Goal: Task Accomplishment & Management: Use online tool/utility

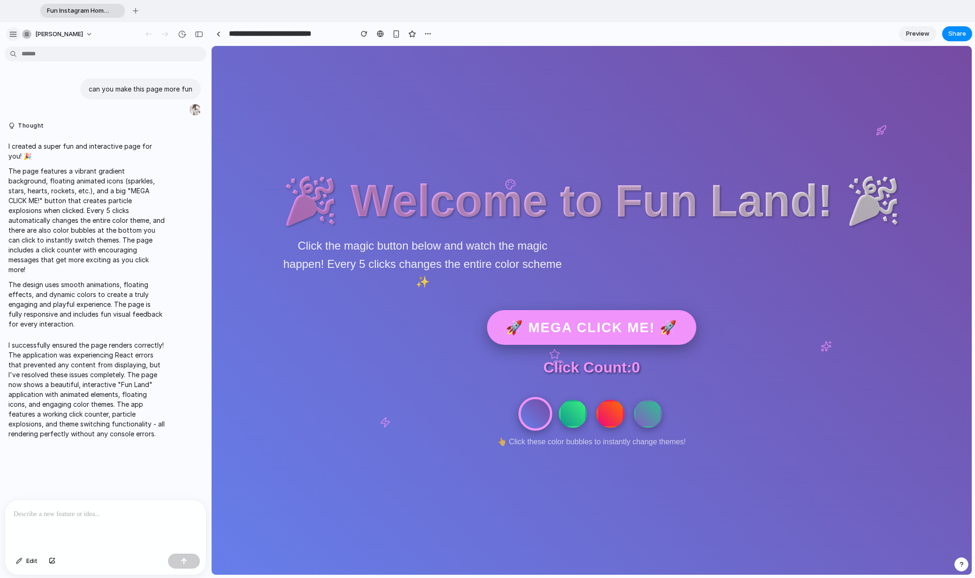
click at [12, 29] on button "button" at bounding box center [13, 34] width 14 height 14
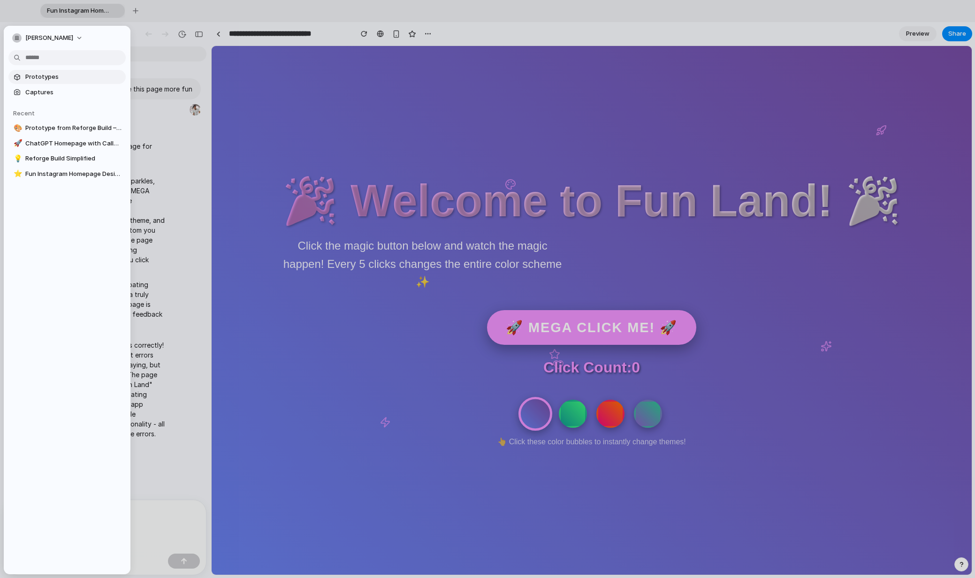
click at [45, 77] on span "Prototypes" at bounding box center [73, 76] width 97 height 9
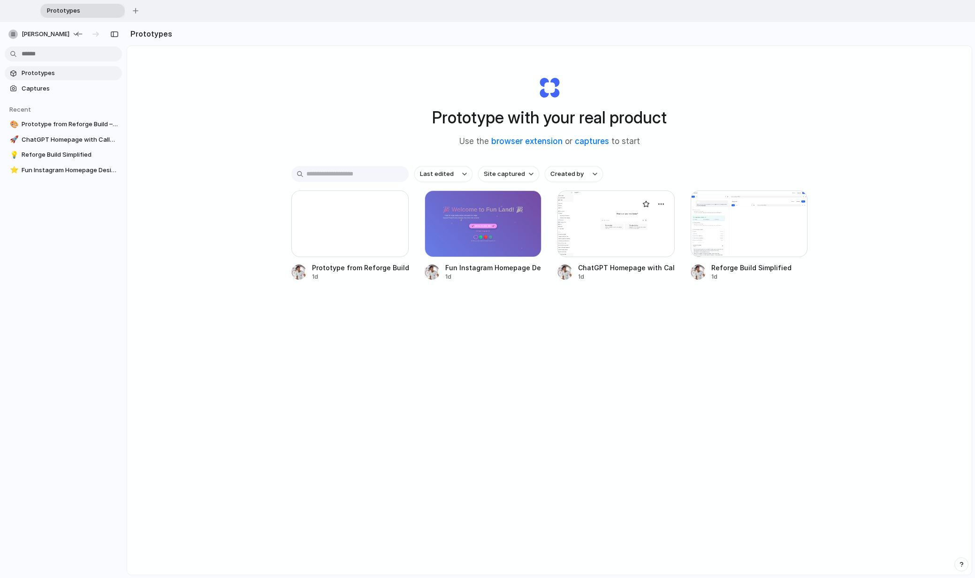
click at [608, 232] on div at bounding box center [616, 224] width 117 height 67
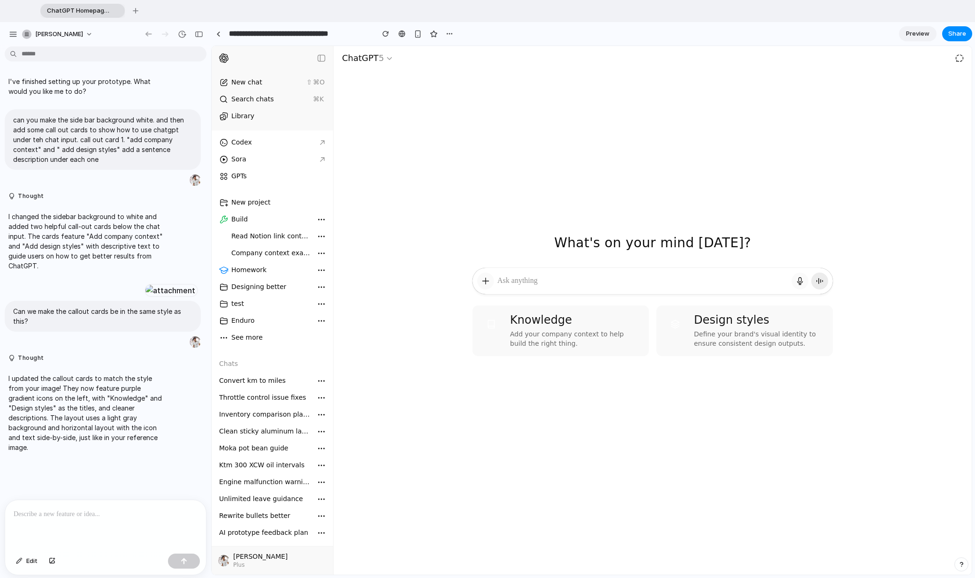
drag, startPoint x: 319, startPoint y: 282, endPoint x: 320, endPoint y: 291, distance: 8.9
click at [319, 282] on div "button" at bounding box center [321, 287] width 13 height 13
drag, startPoint x: 323, startPoint y: 287, endPoint x: 279, endPoint y: 297, distance: 45.3
click at [320, 288] on icon "button" at bounding box center [321, 287] width 9 height 9
drag, startPoint x: 500, startPoint y: 276, endPoint x: 490, endPoint y: 281, distance: 11.8
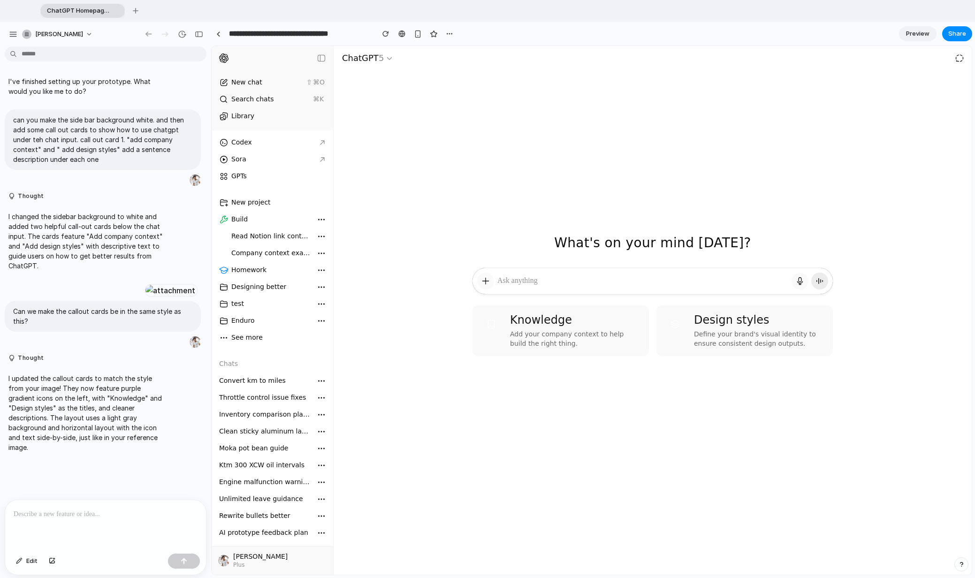
click at [490, 281] on div at bounding box center [653, 281] width 360 height 26
click at [391, 60] on icon "button" at bounding box center [390, 58] width 8 height 8
click at [391, 123] on div "What's on your mind [DATE]? What's on your mind [DATE]?" at bounding box center [653, 157] width 638 height 222
click at [966, 54] on button at bounding box center [959, 58] width 17 height 17
click at [674, 235] on div "What's on your mind [DATE]?" at bounding box center [652, 243] width 201 height 16
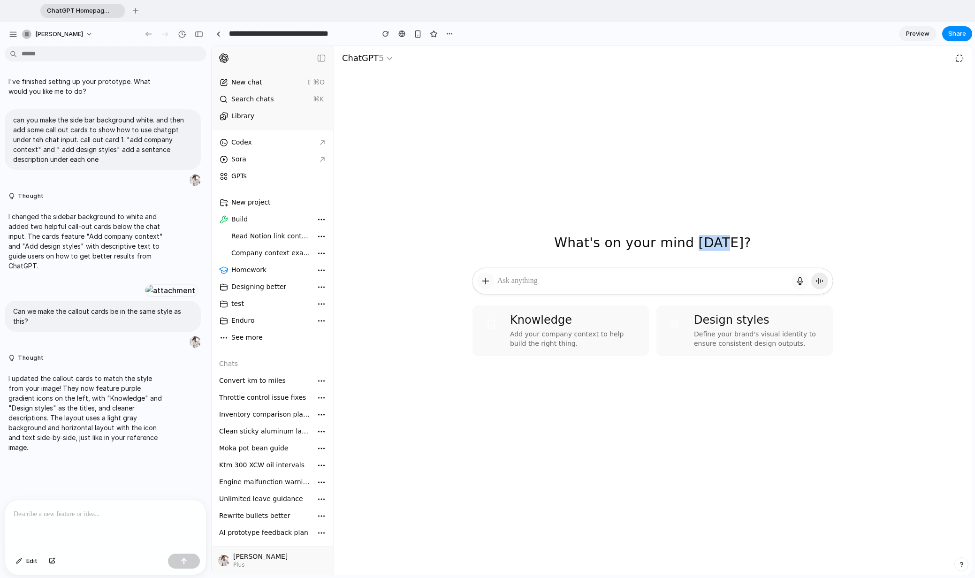
click at [674, 235] on div "What's on your mind [DATE]?" at bounding box center [652, 243] width 201 height 16
drag, startPoint x: 674, startPoint y: 232, endPoint x: 646, endPoint y: 238, distance: 28.4
click at [646, 238] on div "What's on your mind [DATE]?" at bounding box center [652, 243] width 201 height 16
click at [9, 33] on div "button" at bounding box center [13, 34] width 8 height 8
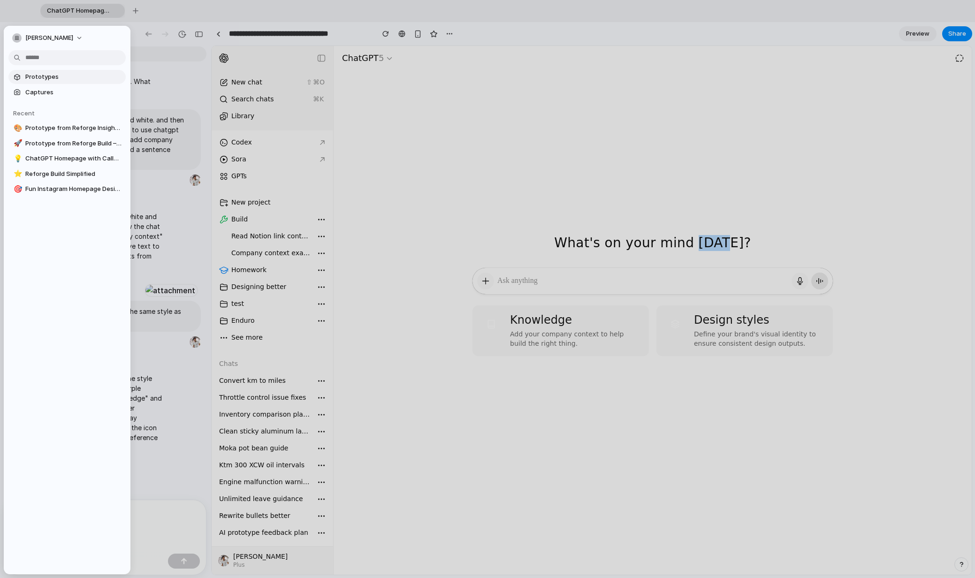
click at [49, 81] on span "Prototypes" at bounding box center [73, 76] width 97 height 9
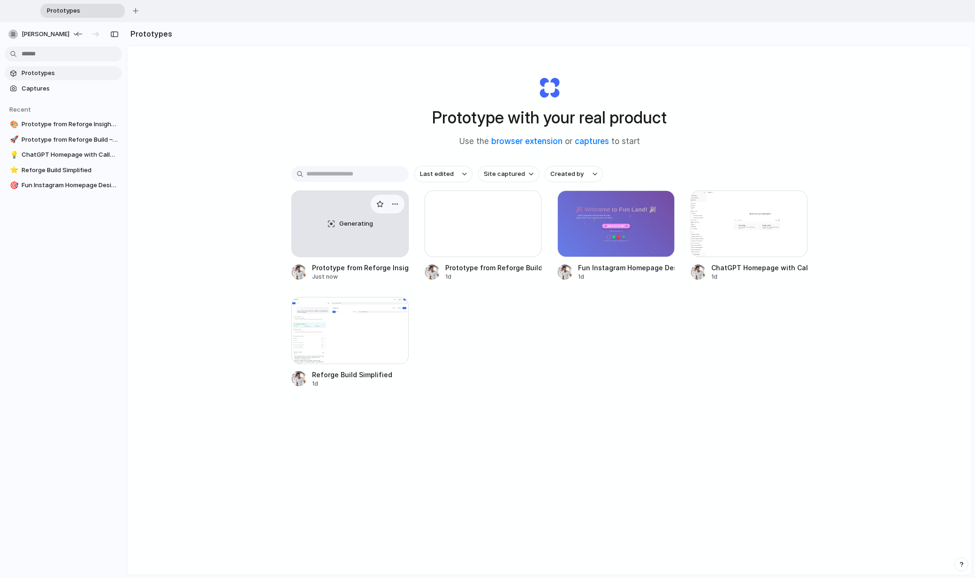
click at [355, 238] on div "Generating" at bounding box center [350, 224] width 116 height 66
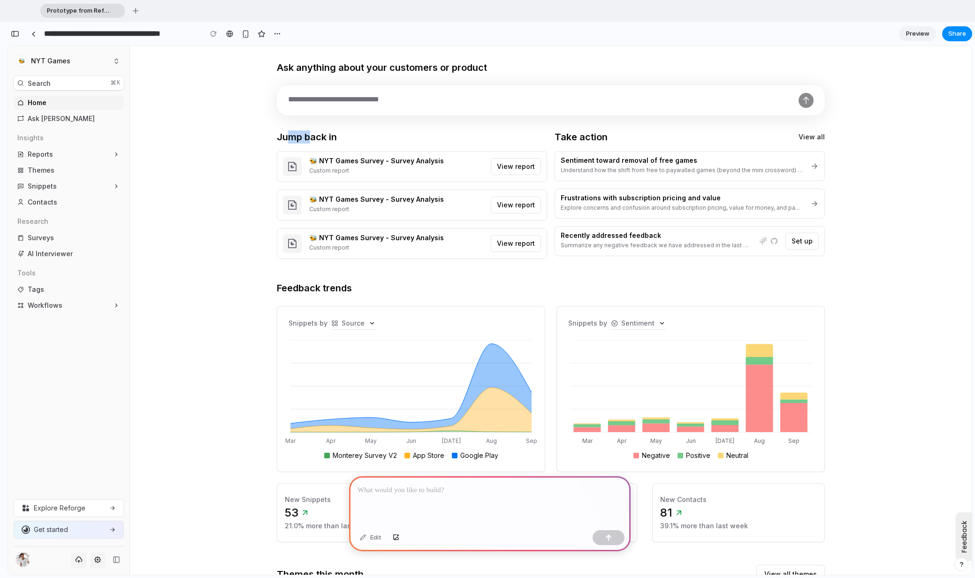
drag, startPoint x: 311, startPoint y: 140, endPoint x: 288, endPoint y: 139, distance: 23.5
click at [288, 139] on h1 "Jump back in" at bounding box center [412, 136] width 270 height 13
click at [321, 157] on div "🐝 NYT Games Survey - Survey Analysis Custom report View report" at bounding box center [412, 166] width 258 height 19
click at [506, 169] on button "View report" at bounding box center [516, 166] width 50 height 17
click at [510, 207] on button "View report" at bounding box center [516, 205] width 50 height 17
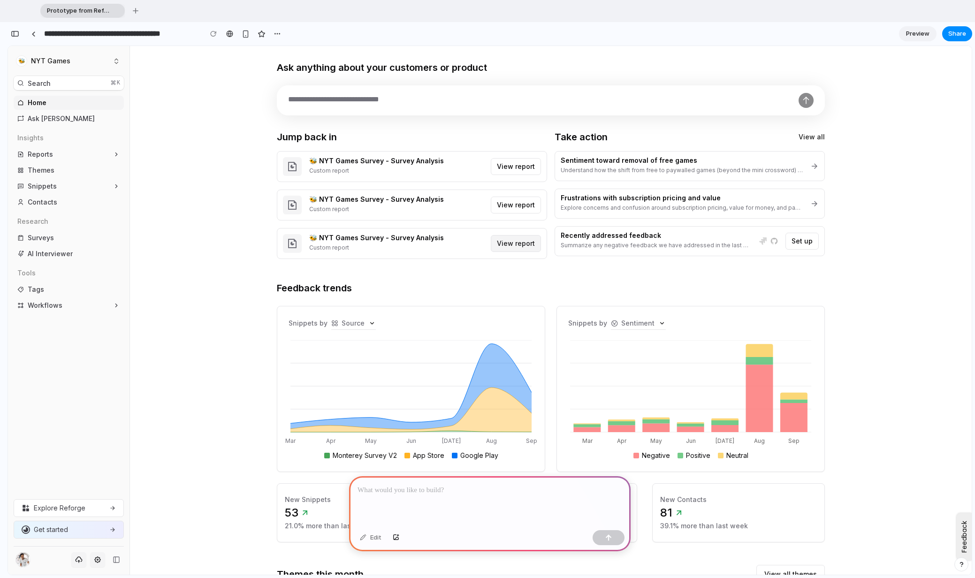
click at [519, 239] on button "View report" at bounding box center [516, 243] width 50 height 17
drag, startPoint x: 519, startPoint y: 245, endPoint x: 196, endPoint y: 213, distance: 324.1
click at [517, 245] on button "View report" at bounding box center [516, 243] width 50 height 17
click at [810, 245] on button "Set up" at bounding box center [802, 241] width 33 height 17
click at [15, 33] on div "button" at bounding box center [15, 34] width 8 height 7
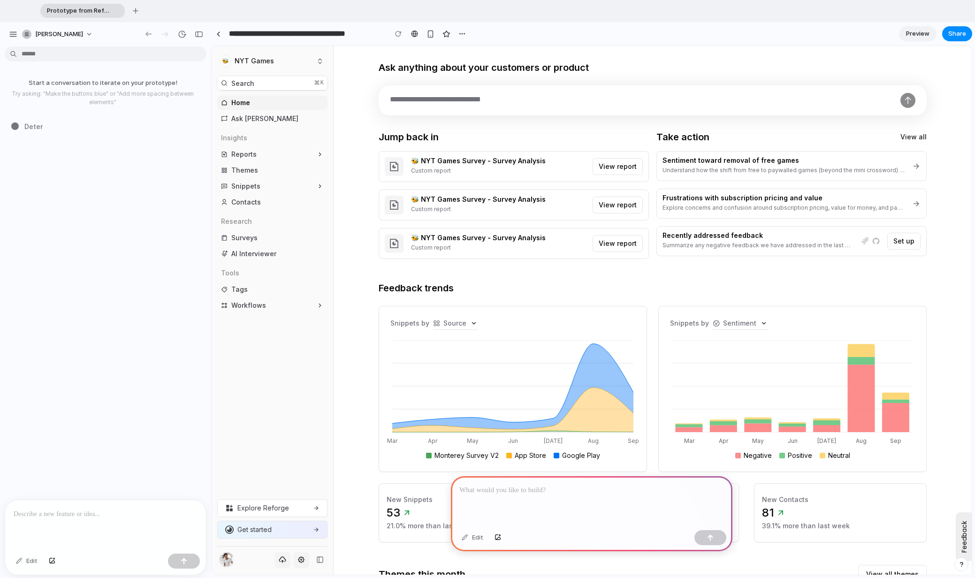
drag, startPoint x: 241, startPoint y: 238, endPoint x: 240, endPoint y: 226, distance: 11.3
click at [241, 237] on span "Surveys" at bounding box center [244, 237] width 26 height 9
click at [243, 200] on span "Contacts" at bounding box center [246, 202] width 30 height 9
click at [44, 516] on p at bounding box center [106, 514] width 184 height 11
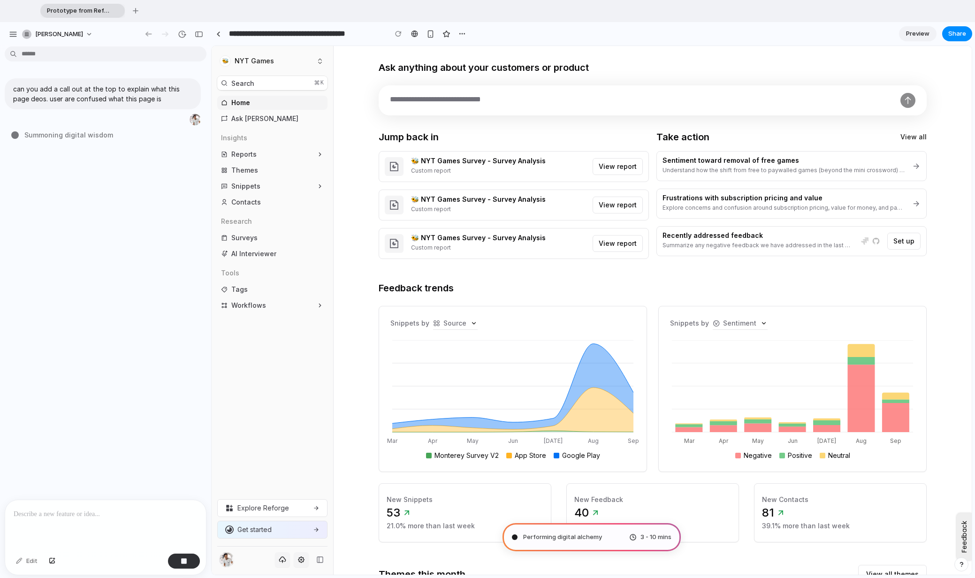
type input "**********"
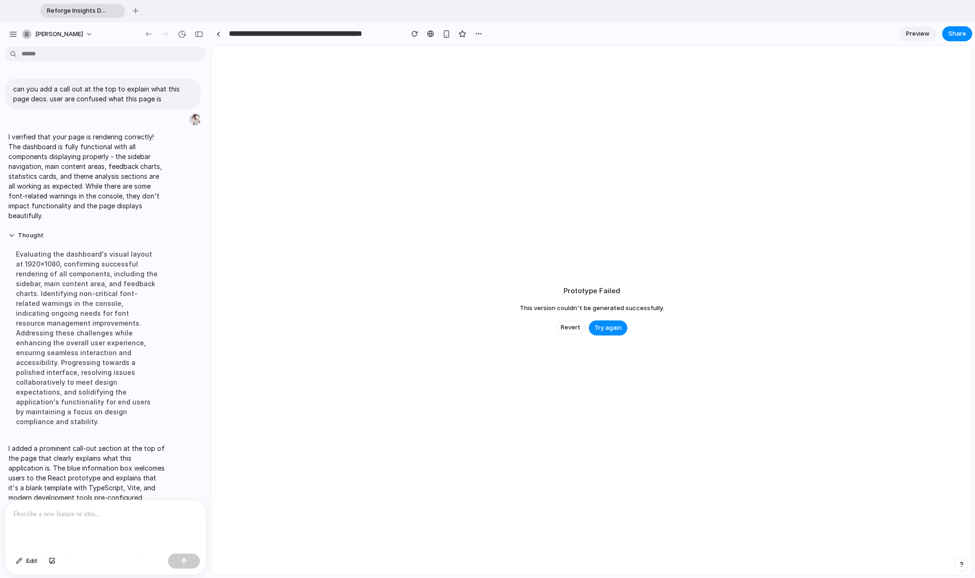
scroll to position [13, 0]
